Goal: Information Seeking & Learning: Check status

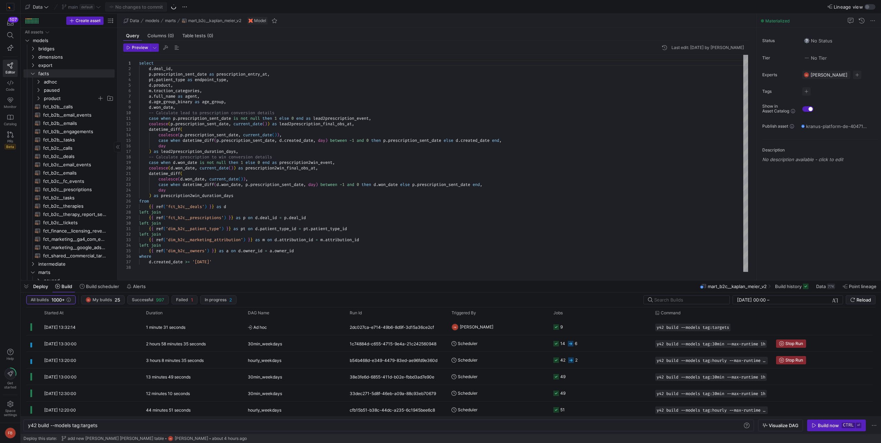
scroll to position [0, 69]
click at [86, 191] on span "fct_b2c__prescriptions​​​​​​​​​​" at bounding box center [75, 190] width 64 height 8
type textarea "{{ config(materialized = 'table') }} -- We need to remove the coalesce over tim…"
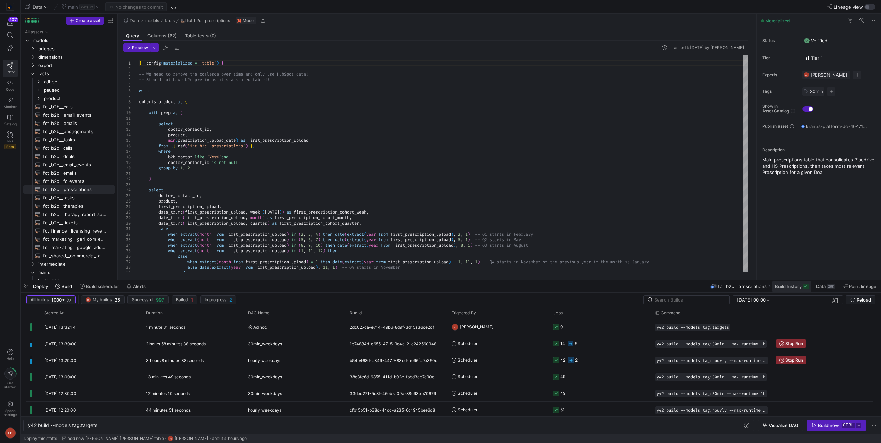
click at [793, 284] on span "Build history" at bounding box center [788, 287] width 27 height 6
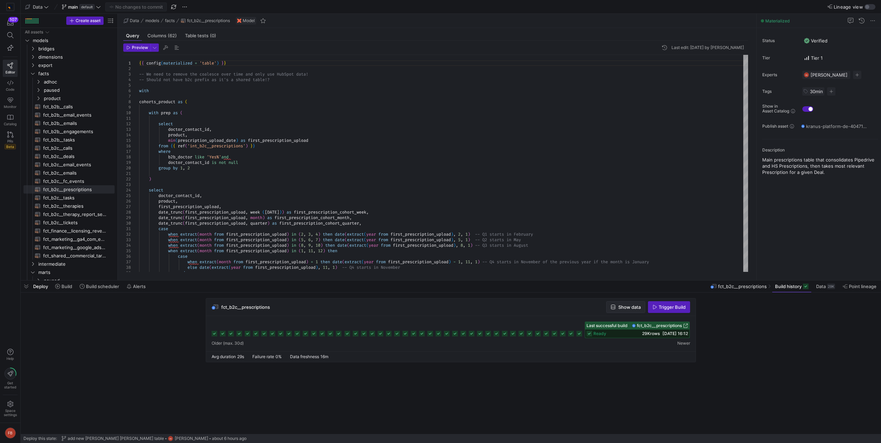
click at [627, 310] on span "button" at bounding box center [626, 307] width 38 height 11
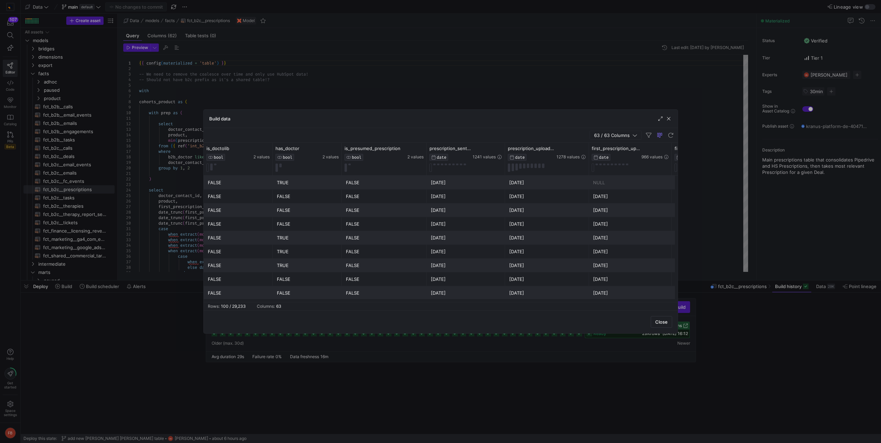
click at [611, 138] on span "63 / 63 Columns" at bounding box center [613, 136] width 38 height 6
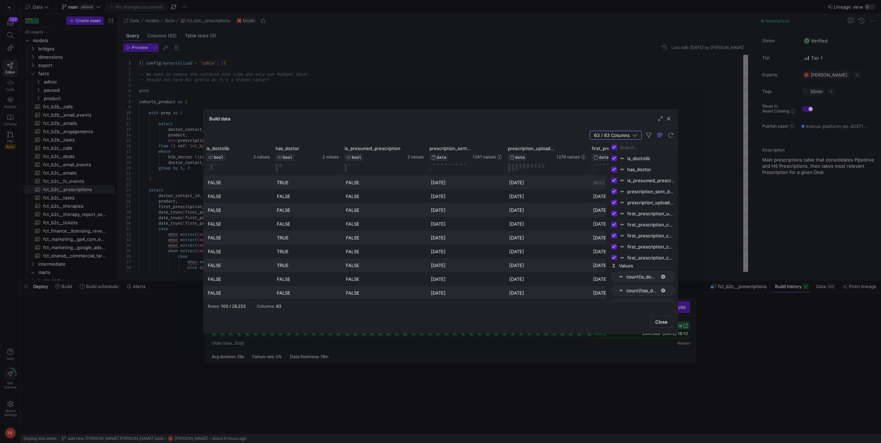
click at [613, 147] on input "Toggle Select All Columns" at bounding box center [614, 148] width 6 height 6
checkbox input "false"
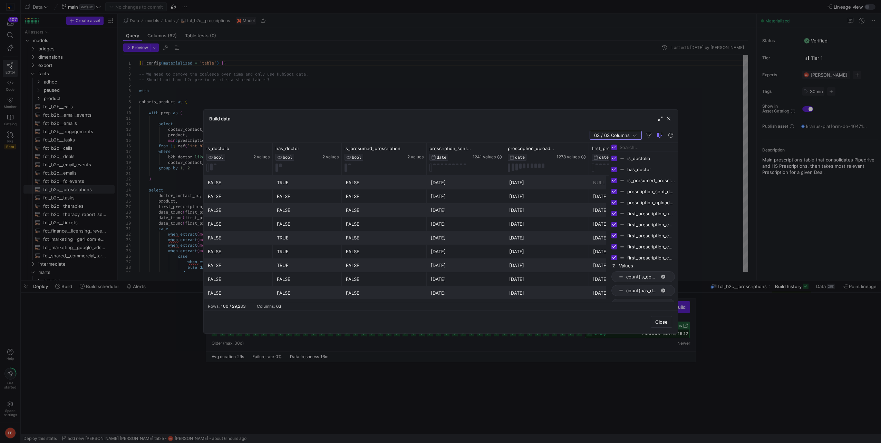
checkbox input "false"
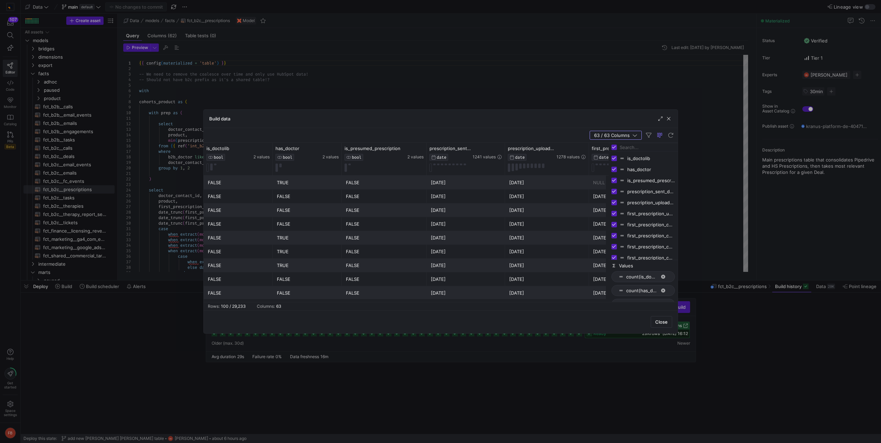
checkbox input "false"
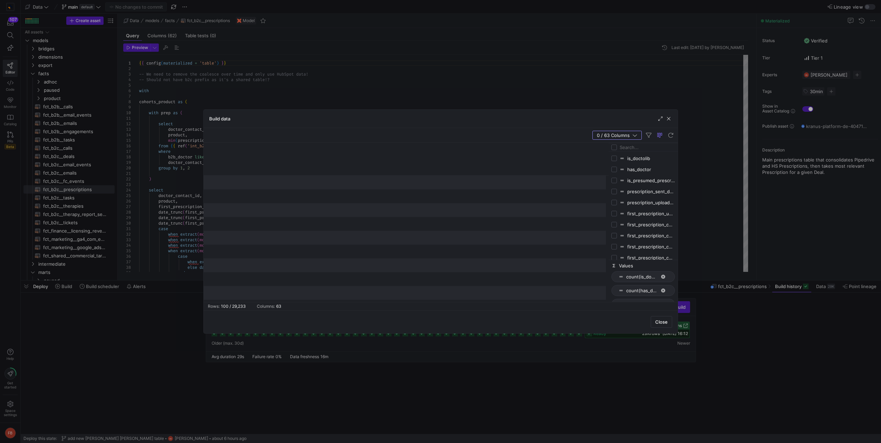
click at [628, 148] on input "Filter Columns Input" at bounding box center [647, 148] width 55 height 14
type input "lost_reason"
click at [615, 147] on input "Toggle Select All Columns" at bounding box center [614, 148] width 6 height 6
checkbox input "true"
click at [648, 148] on input "lost_reason" at bounding box center [647, 148] width 55 height 14
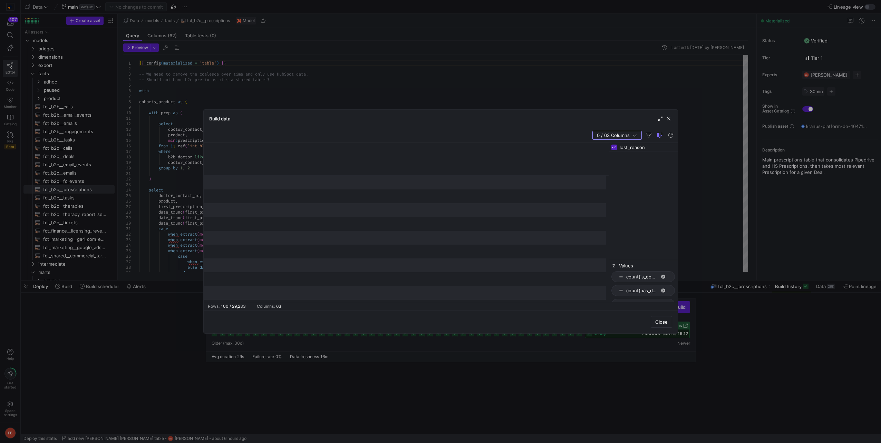
click at [648, 148] on input "lost_reason" at bounding box center [647, 148] width 55 height 14
checkbox input "false"
click at [668, 118] on span "button" at bounding box center [668, 118] width 7 height 7
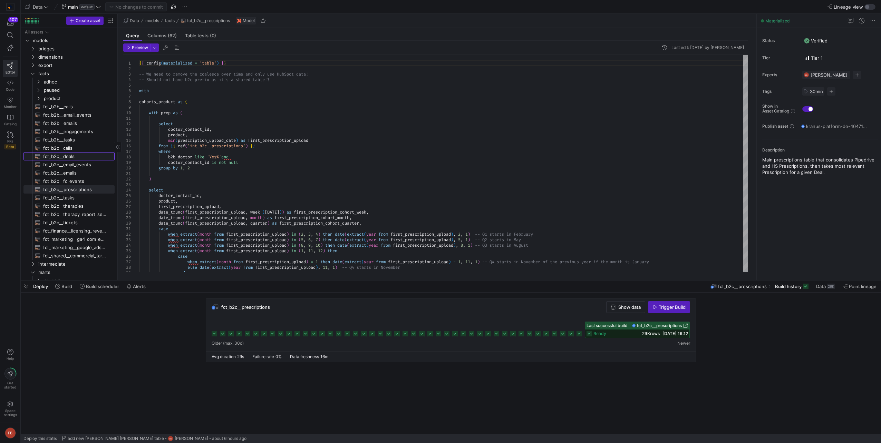
click at [89, 158] on span "fct_b2c__deals​​​​​​​​​​" at bounding box center [75, 157] width 64 height 8
type textarea "{{ config(materialized = 'table') }} with doctors as ( -- HCP Contact ID for di…"
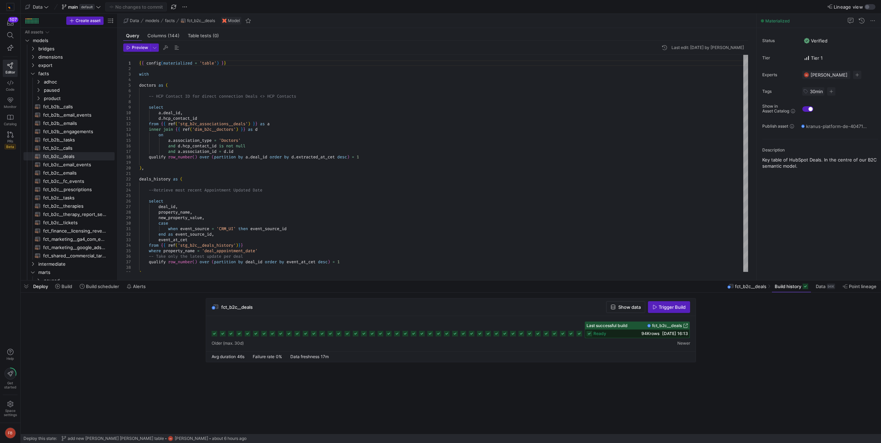
click at [622, 312] on span "button" at bounding box center [626, 307] width 38 height 11
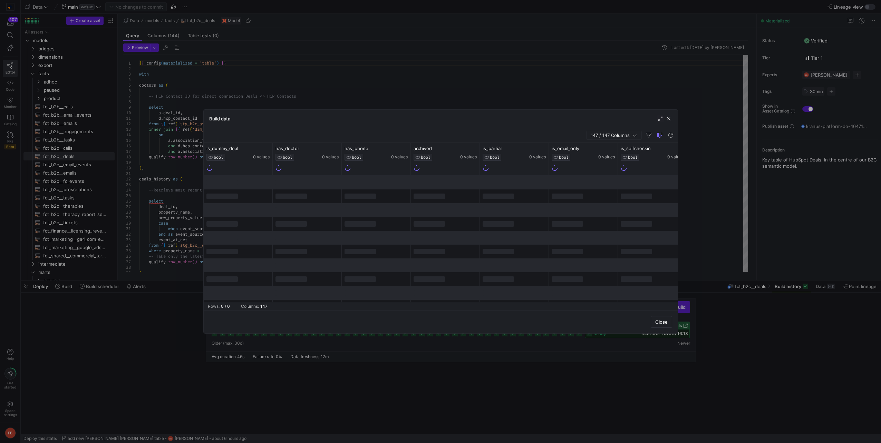
click at [595, 136] on span "147 / 147 Columns" at bounding box center [612, 136] width 42 height 6
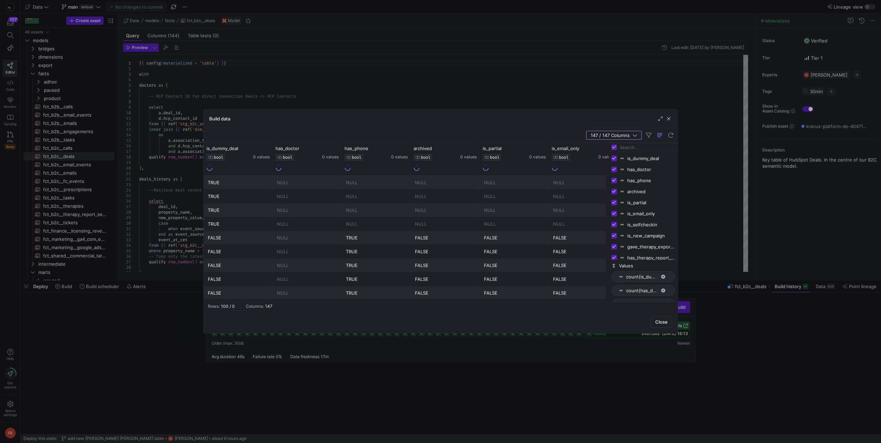
click at [614, 146] on input "Toggle Select All Columns" at bounding box center [614, 148] width 6 height 6
checkbox input "false"
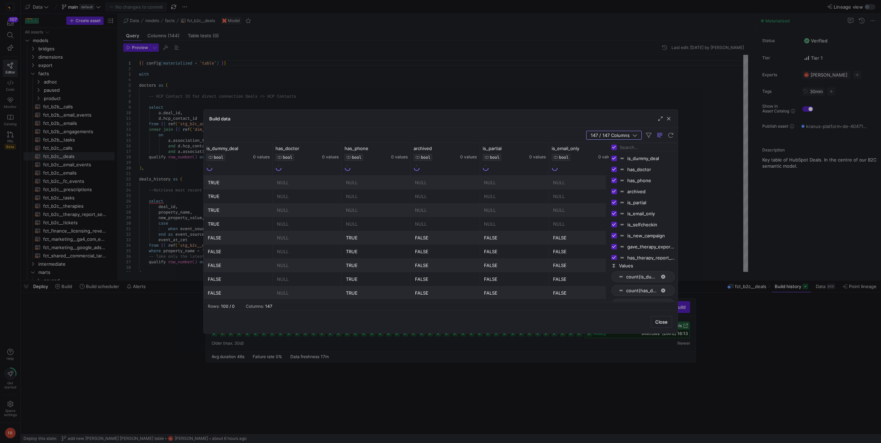
checkbox input "false"
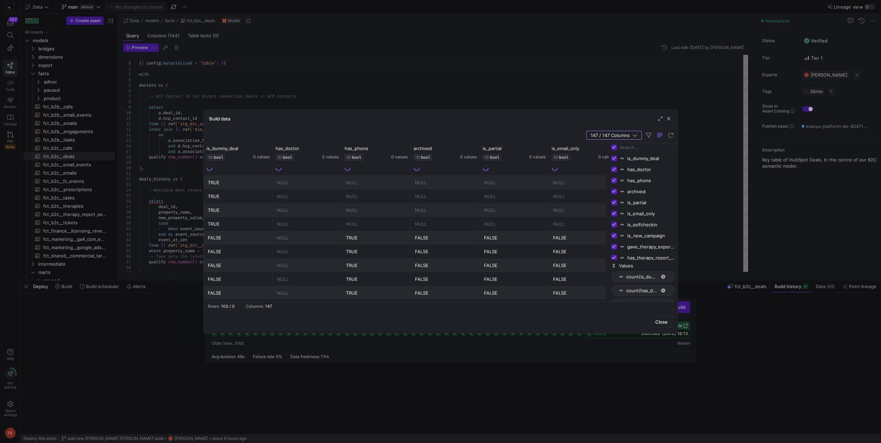
checkbox input "false"
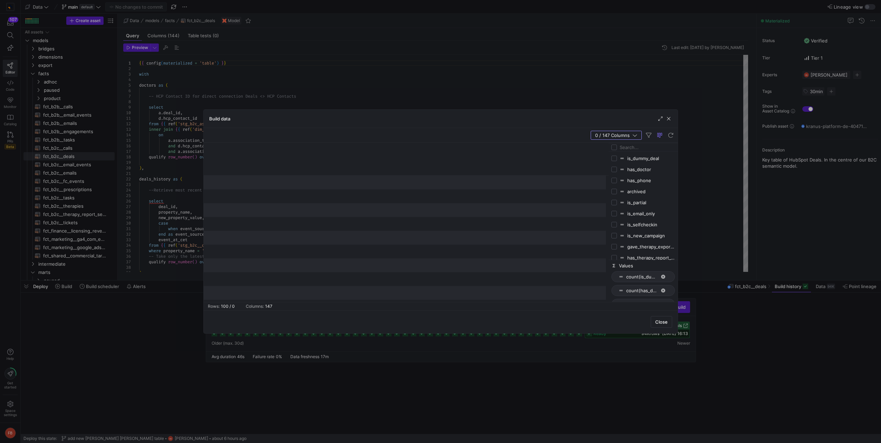
click at [631, 146] on input "Filter Columns Input" at bounding box center [647, 148] width 55 height 14
type input "lost_reason"
click at [616, 157] on input "Press SPACE to toggle visibility (hidden)" at bounding box center [614, 159] width 6 height 6
checkbox input "true"
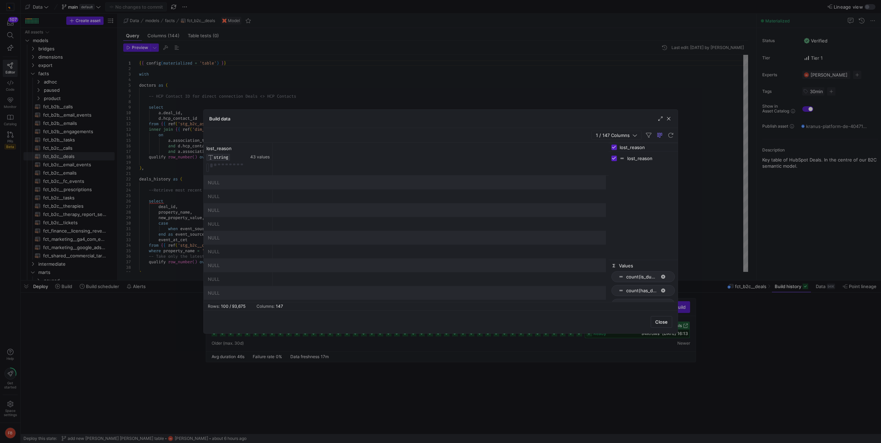
click at [653, 150] on input "lost_reason" at bounding box center [647, 148] width 55 height 14
type input "cre"
checkbox input "false"
type input "crea"
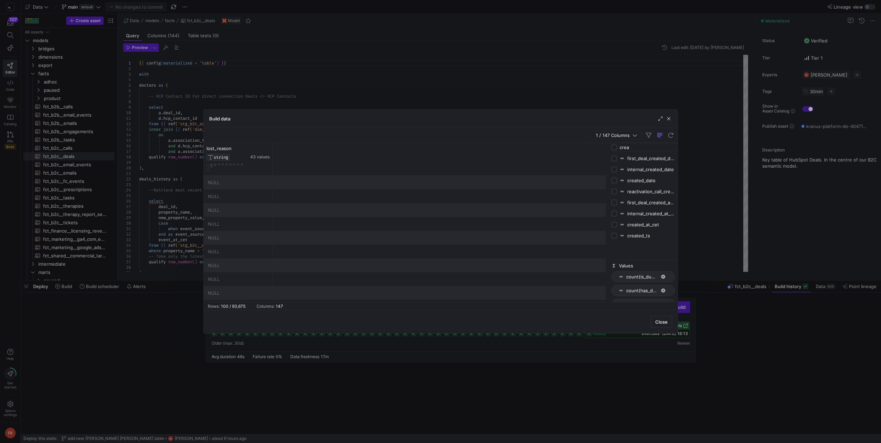
click at [613, 180] on input "Press SPACE to toggle visibility (hidden)" at bounding box center [614, 181] width 6 height 6
checkbox input "true"
checkbox input "false"
click at [338, 148] on icon at bounding box center [336, 149] width 6 height 6
click at [361, 157] on div "Contains" at bounding box center [366, 159] width 62 height 6
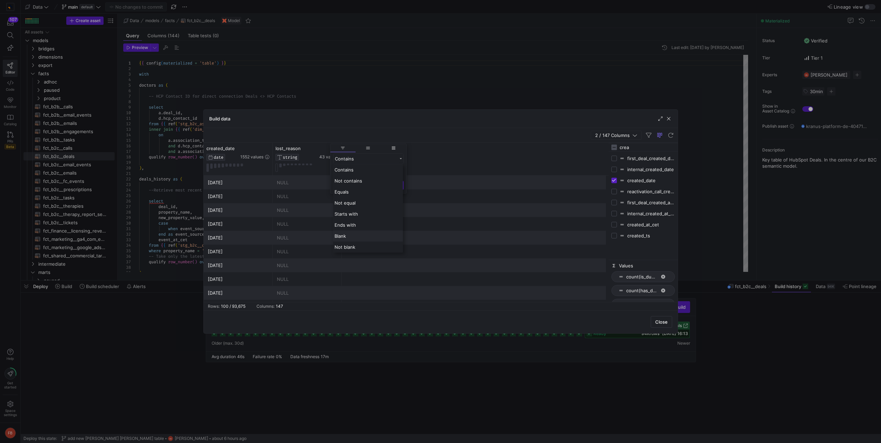
click at [363, 245] on div "Not blank" at bounding box center [368, 247] width 70 height 11
click at [392, 207] on button "Apply" at bounding box center [393, 207] width 21 height 9
click at [442, 151] on div "lost_reason STRING 43 values created_date DATE 1552 values" at bounding box center [406, 159] width 405 height 33
click at [259, 150] on icon at bounding box center [259, 149] width 6 height 6
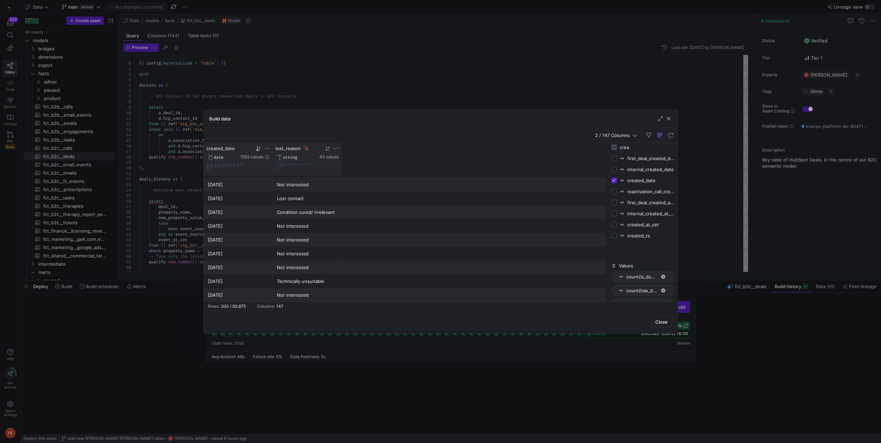
click at [337, 149] on icon at bounding box center [336, 149] width 6 height 6
click at [355, 193] on input "Filter Value" at bounding box center [368, 194] width 70 height 8
type input "I"
type input "rejection"
click at [398, 212] on button "Apply" at bounding box center [393, 207] width 21 height 9
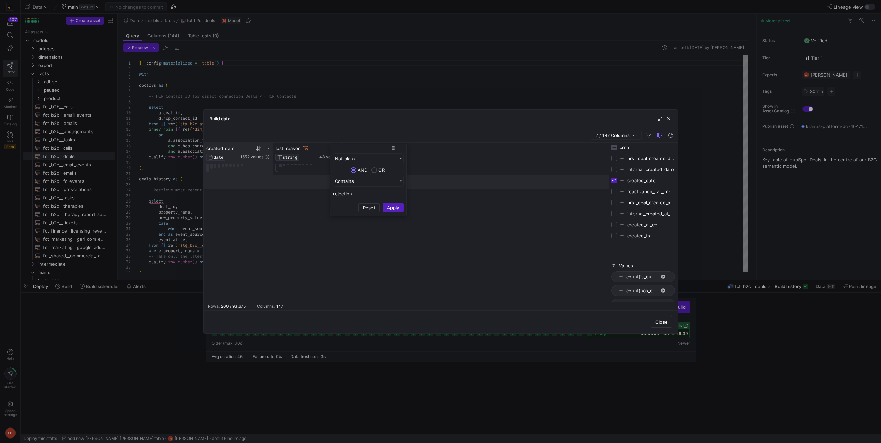
click at [462, 152] on div "lost_reason STRING 43 values created_date DATE 1552 values" at bounding box center [406, 159] width 405 height 33
click at [337, 147] on icon at bounding box center [336, 149] width 6 height 6
click at [368, 194] on input "rejection" at bounding box center [368, 194] width 70 height 8
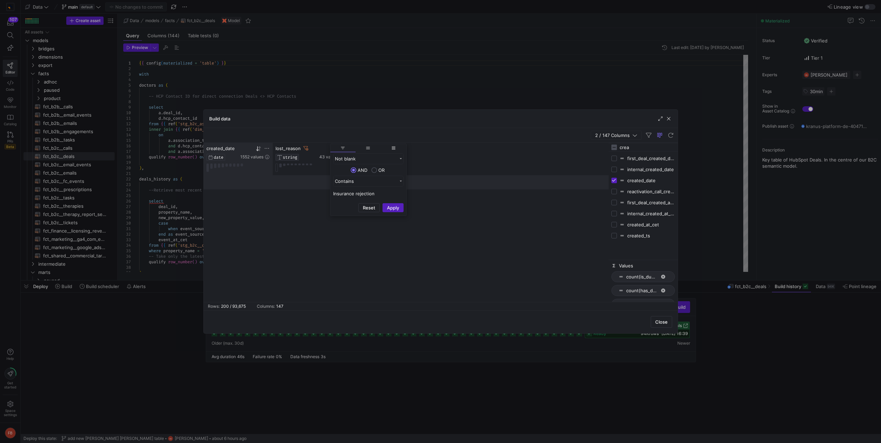
type input "Insurance rejection"
click at [353, 158] on div "Not blank" at bounding box center [366, 159] width 62 height 6
click at [354, 190] on div "Equals" at bounding box center [368, 191] width 70 height 11
click at [378, 204] on input "Insurance rejection" at bounding box center [368, 205] width 70 height 8
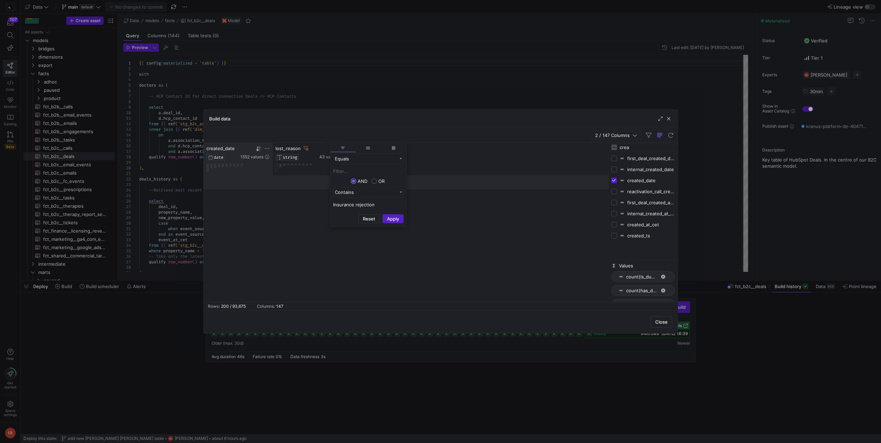
click at [378, 204] on input "Insurance rejection" at bounding box center [368, 205] width 70 height 8
click at [340, 170] on input "Filter Value" at bounding box center [368, 171] width 70 height 8
paste input "Insurance rejection"
type input "Insurance rejection"
click at [395, 218] on button "Apply" at bounding box center [393, 218] width 21 height 9
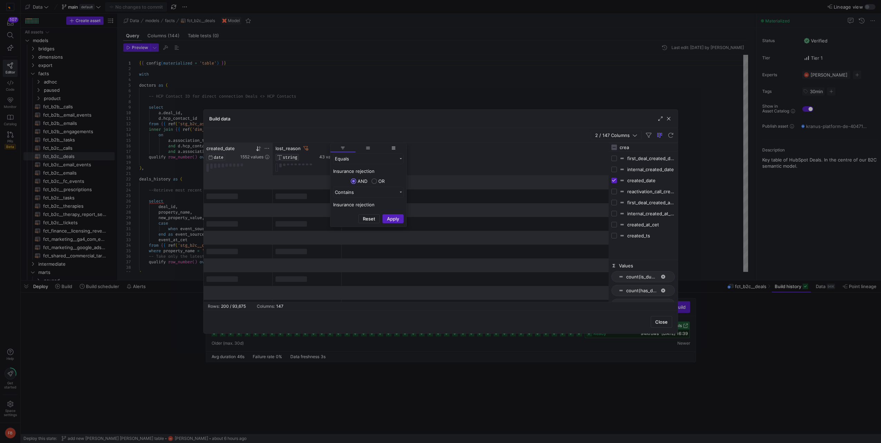
click at [456, 147] on div "lost_reason STRING 43 values created_date DATE 1552 values" at bounding box center [406, 159] width 405 height 33
click at [305, 148] on icon at bounding box center [305, 148] width 5 height 5
click at [337, 148] on icon at bounding box center [336, 149] width 6 height 6
click at [346, 155] on div "Contains" at bounding box center [368, 158] width 70 height 11
click at [349, 191] on div "Equals" at bounding box center [368, 191] width 70 height 11
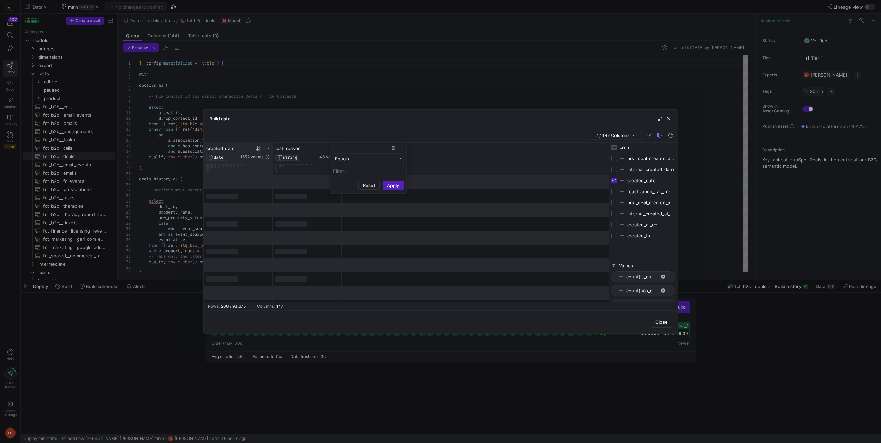
click at [352, 173] on input "Filter Value" at bounding box center [368, 171] width 70 height 8
paste input "Insurance rejection"
type input "Insurance rejection"
click at [390, 216] on button "Apply" at bounding box center [393, 218] width 21 height 9
click at [437, 153] on div "lost_reason STRING 43 values created_date DATE 1552 values" at bounding box center [406, 159] width 405 height 33
